Goal: Submit feedback/report problem: Leave review/rating

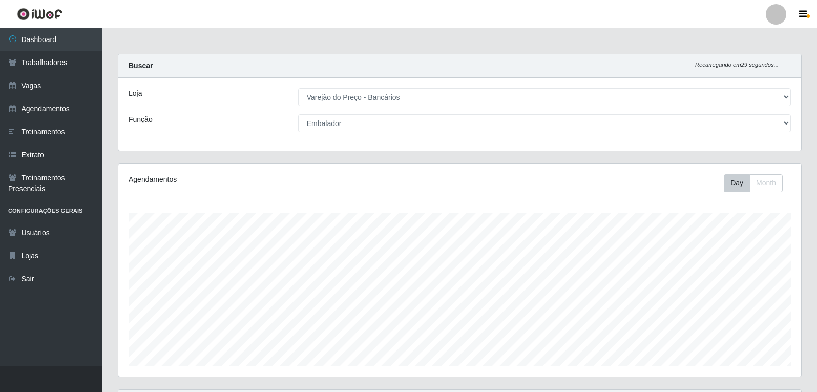
select select "157"
select select "1"
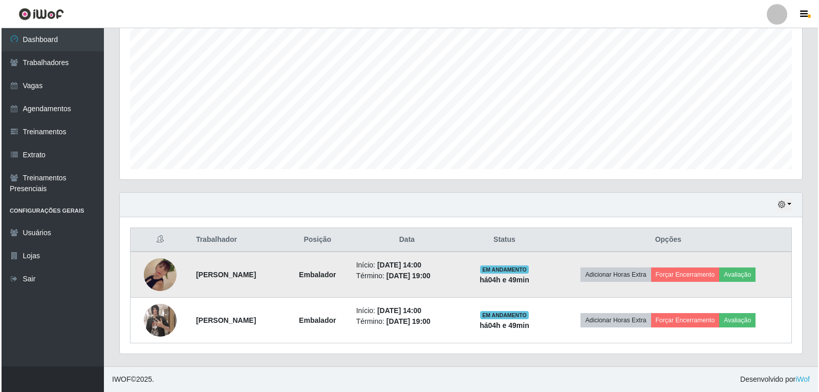
scroll to position [213, 683]
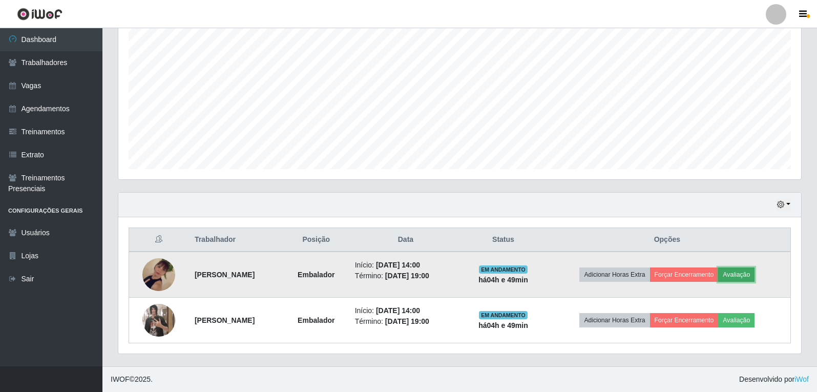
click at [742, 279] on button "Avaliação" at bounding box center [736, 274] width 36 height 14
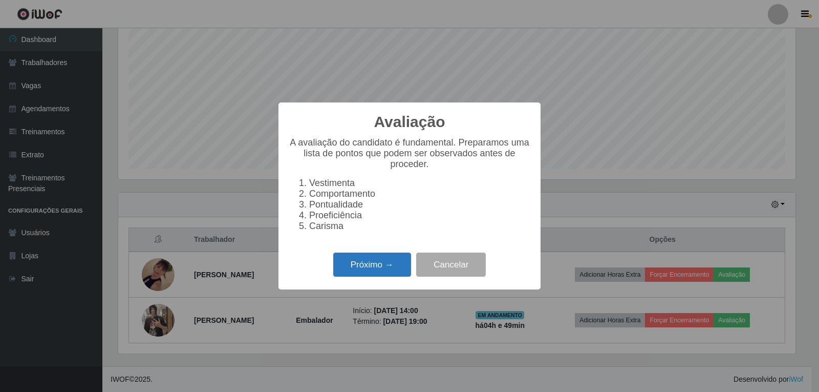
click at [399, 267] on button "Próximo →" at bounding box center [372, 264] width 78 height 24
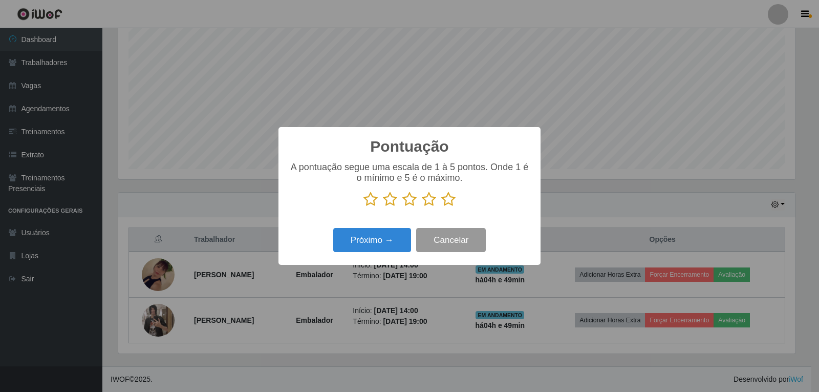
scroll to position [511853, 511388]
click at [453, 201] on icon at bounding box center [448, 199] width 14 height 15
click at [441, 207] on input "radio" at bounding box center [441, 207] width 0 height 0
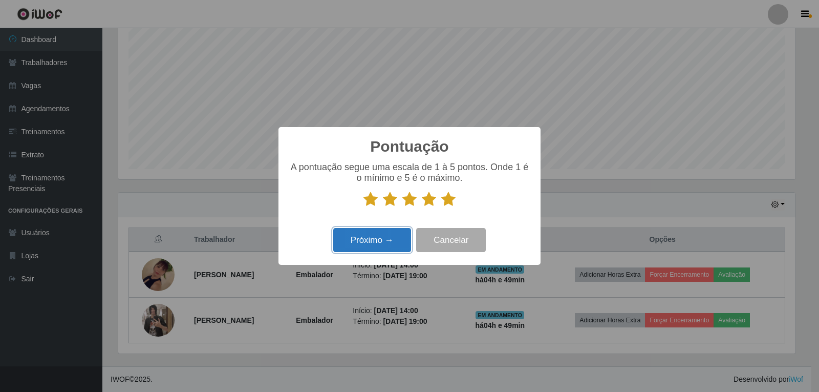
click at [387, 242] on button "Próximo →" at bounding box center [372, 240] width 78 height 24
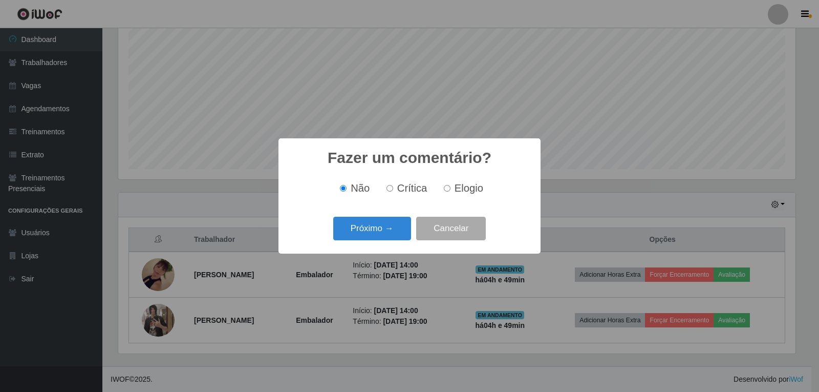
click at [459, 194] on span "Elogio" at bounding box center [469, 187] width 29 height 11
click at [451, 192] on input "Elogio" at bounding box center [447, 188] width 7 height 7
radio input "true"
click at [390, 228] on button "Próximo →" at bounding box center [372, 229] width 78 height 24
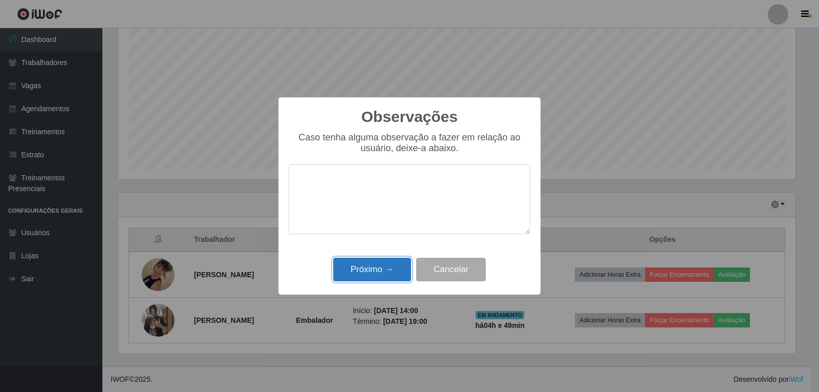
click at [388, 267] on button "Próximo →" at bounding box center [372, 270] width 78 height 24
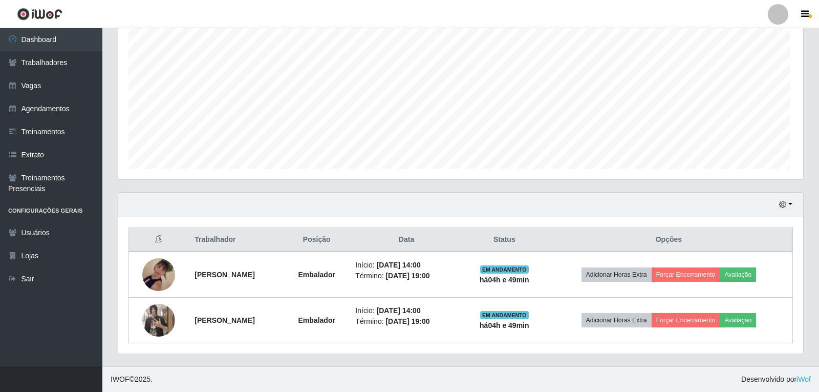
scroll to position [213, 683]
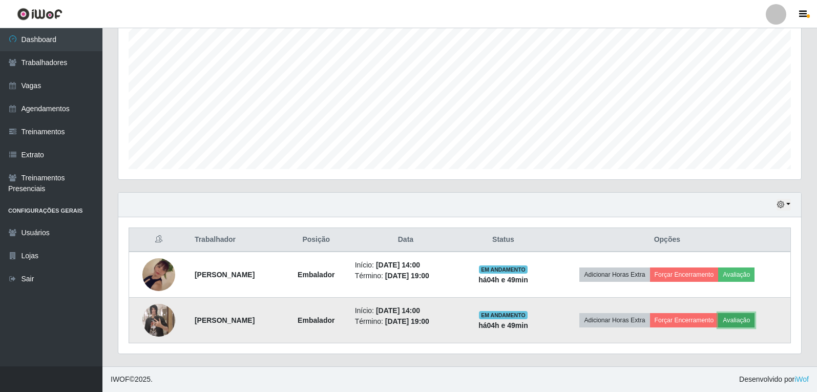
click at [747, 319] on button "Avaliação" at bounding box center [736, 320] width 36 height 14
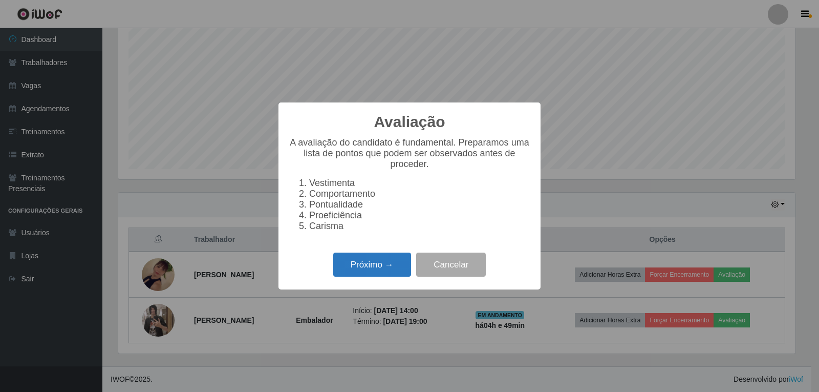
click at [362, 272] on button "Próximo →" at bounding box center [372, 264] width 78 height 24
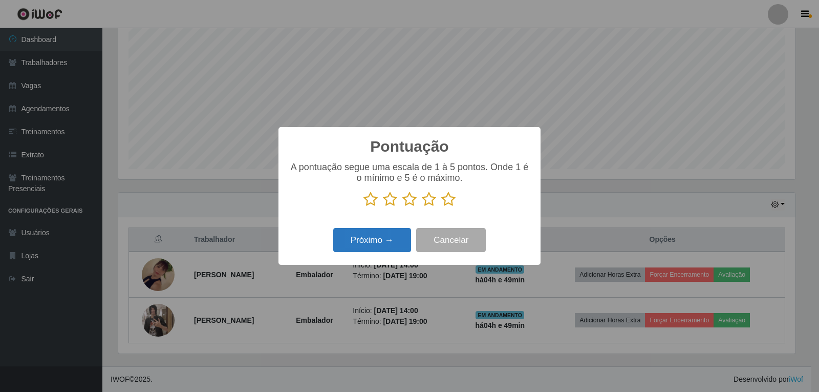
scroll to position [511853, 511388]
click at [447, 206] on icon at bounding box center [448, 199] width 14 height 15
click at [441, 207] on input "radio" at bounding box center [441, 207] width 0 height 0
click at [390, 246] on button "Próximo →" at bounding box center [372, 240] width 78 height 24
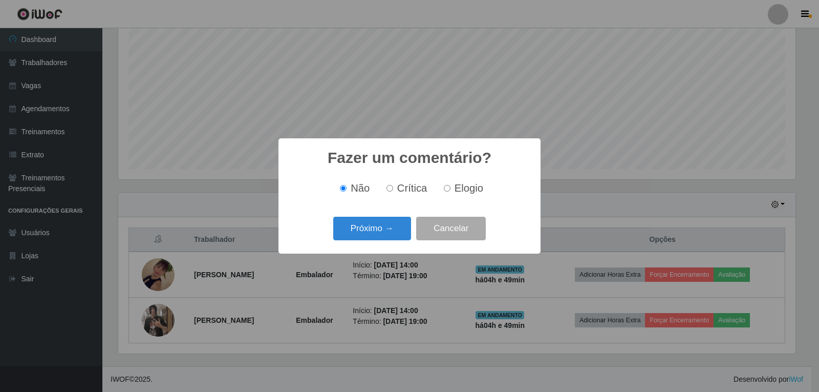
click at [455, 196] on div "Não Crítica Elogio" at bounding box center [410, 188] width 242 height 30
drag, startPoint x: 455, startPoint y: 188, endPoint x: 393, endPoint y: 208, distance: 64.6
click at [455, 188] on span "Elogio" at bounding box center [469, 187] width 29 height 11
click at [451, 188] on input "Elogio" at bounding box center [447, 188] width 7 height 7
radio input "true"
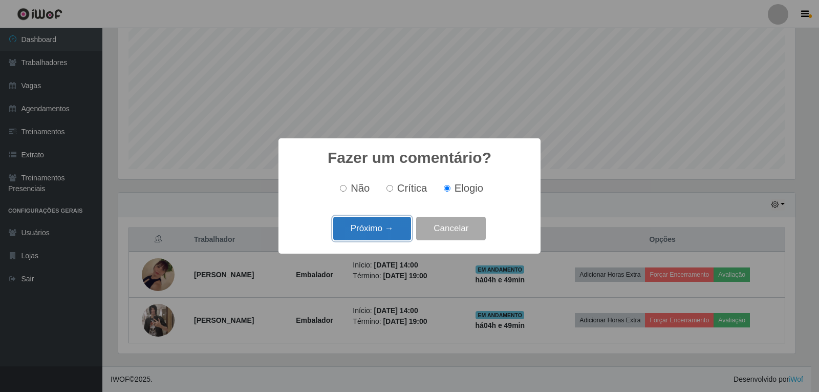
click at [372, 229] on button "Próximo →" at bounding box center [372, 229] width 78 height 24
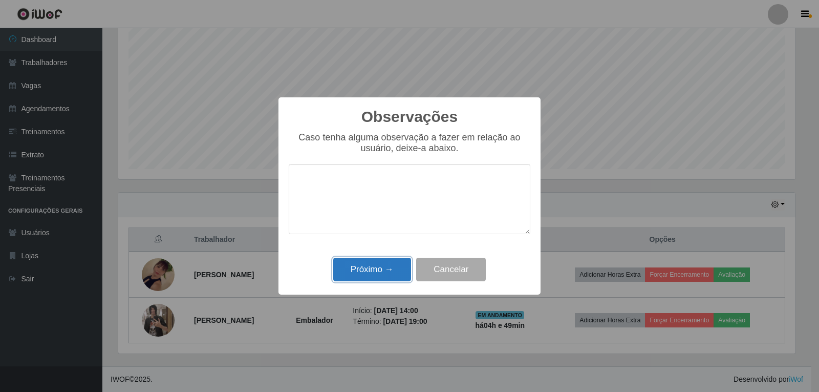
click at [358, 266] on button "Próximo →" at bounding box center [372, 270] width 78 height 24
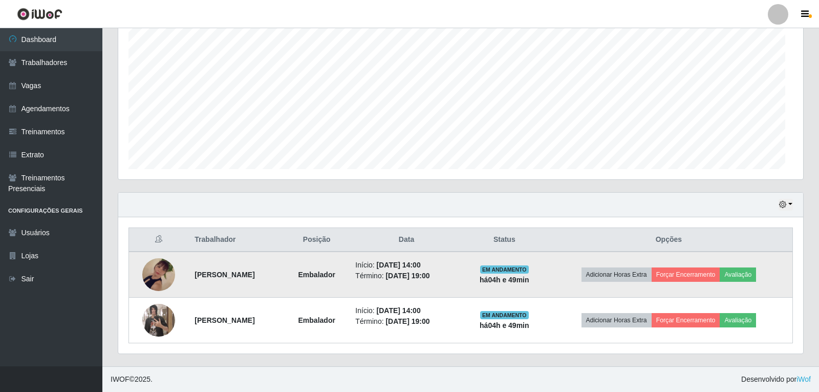
scroll to position [213, 683]
click at [672, 278] on button "Forçar Encerramento" at bounding box center [684, 274] width 69 height 14
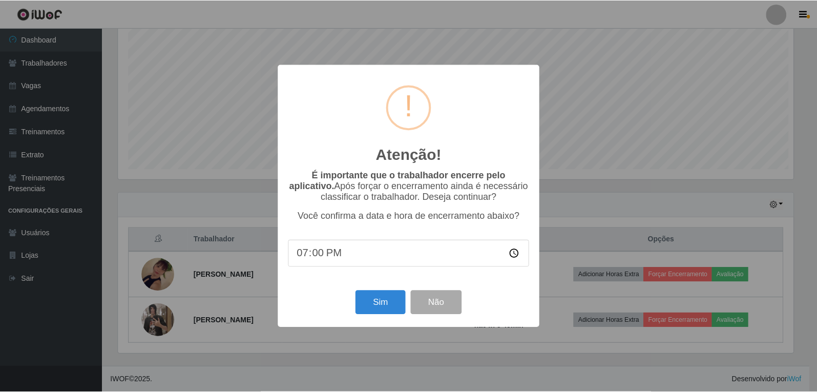
scroll to position [213, 677]
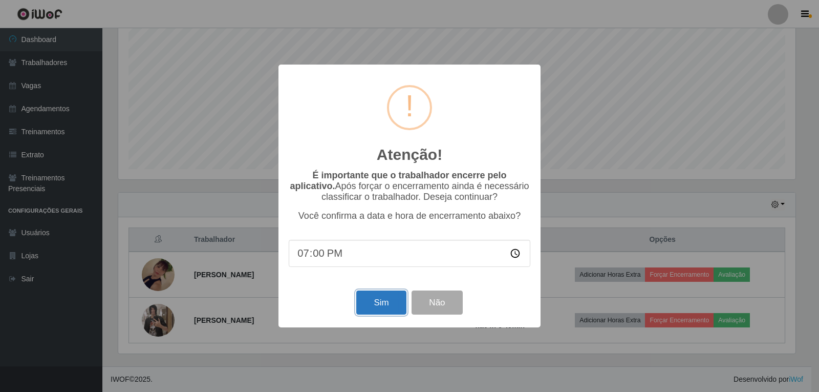
click at [386, 304] on button "Sim" at bounding box center [381, 302] width 50 height 24
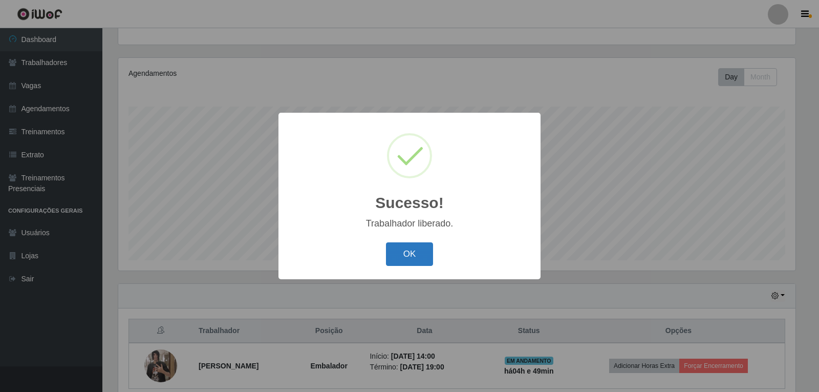
click at [418, 251] on button "OK" at bounding box center [410, 254] width 48 height 24
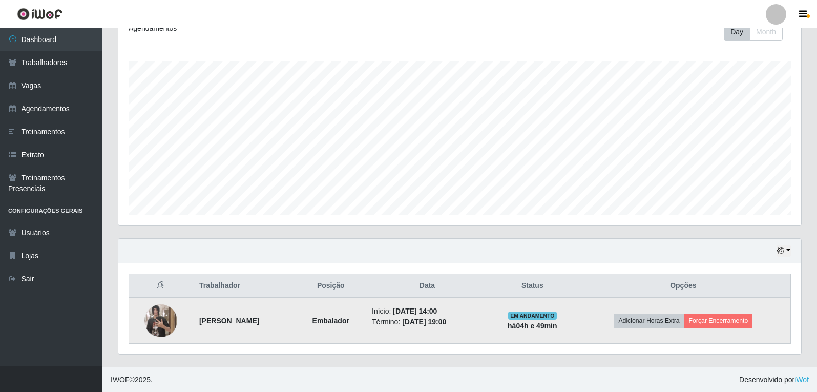
scroll to position [152, 0]
click at [710, 319] on button "Forçar Encerramento" at bounding box center [718, 320] width 69 height 14
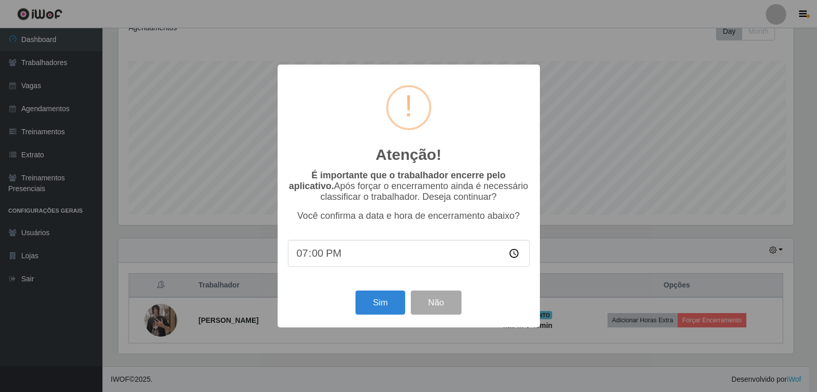
scroll to position [213, 677]
click at [381, 300] on button "Sim" at bounding box center [381, 302] width 50 height 24
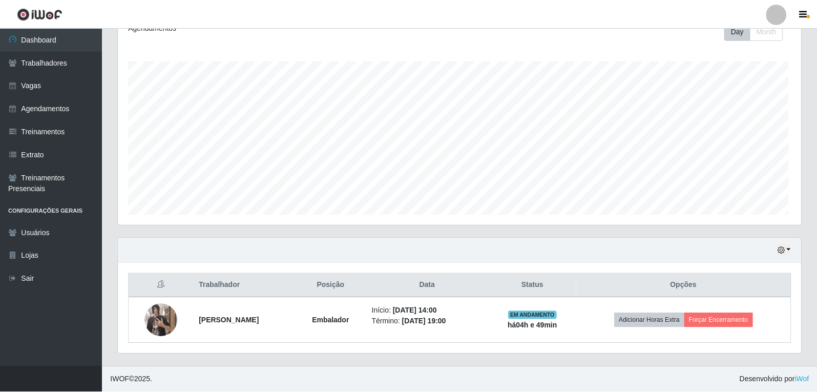
scroll to position [0, 0]
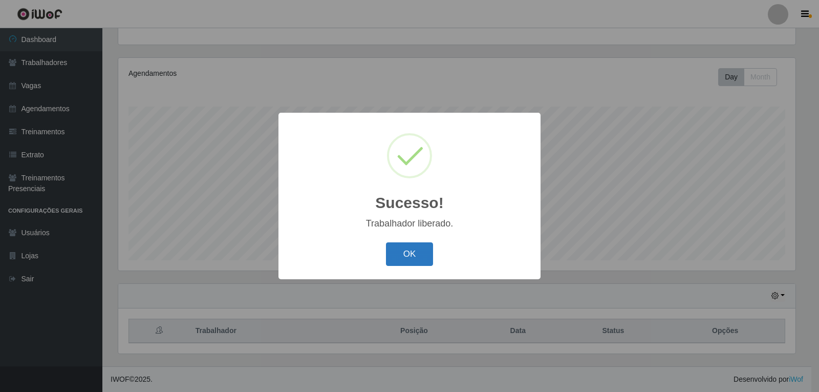
click at [412, 248] on button "OK" at bounding box center [410, 254] width 48 height 24
